Goal: Transaction & Acquisition: Book appointment/travel/reservation

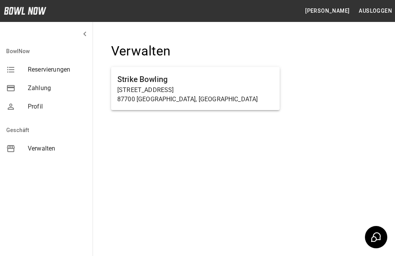
click at [229, 77] on h6 "Strike Bowling" at bounding box center [195, 79] width 156 height 12
click at [241, 89] on p "[STREET_ADDRESS]" at bounding box center [195, 90] width 156 height 9
click at [234, 79] on h6 "Strike Bowling" at bounding box center [195, 79] width 156 height 12
click at [234, 78] on h6 "Strike Bowling" at bounding box center [195, 79] width 156 height 12
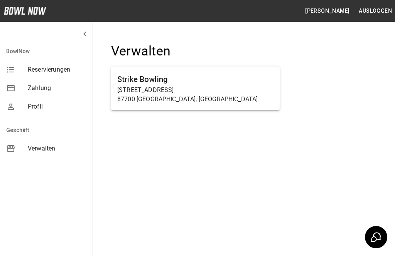
click at [230, 95] on p "87700 [GEOGRAPHIC_DATA], [GEOGRAPHIC_DATA]" at bounding box center [195, 99] width 156 height 9
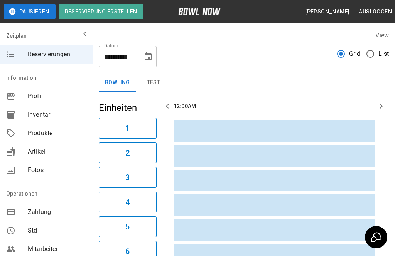
click at [146, 57] on icon "Choose date, selected date is 30. Sep. 2025" at bounding box center [147, 56] width 9 height 9
click at [265, 63] on div "**********" at bounding box center [244, 54] width 290 height 28
click at [146, 60] on icon "Choose date, selected date is 30. Sep. 2025" at bounding box center [147, 56] width 9 height 9
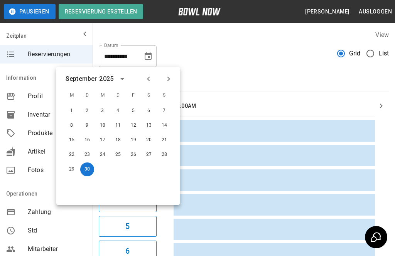
click at [166, 79] on icon "Next month" at bounding box center [168, 78] width 9 height 9
click at [150, 124] on button "11" at bounding box center [149, 126] width 14 height 14
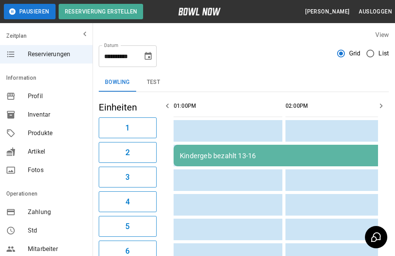
type input "**********"
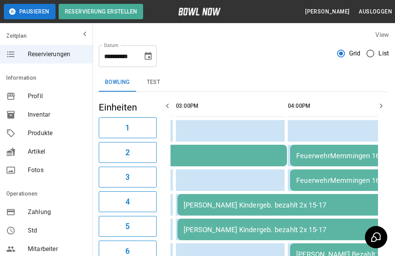
scroll to position [0, 0]
